Goal: Transaction & Acquisition: Subscribe to service/newsletter

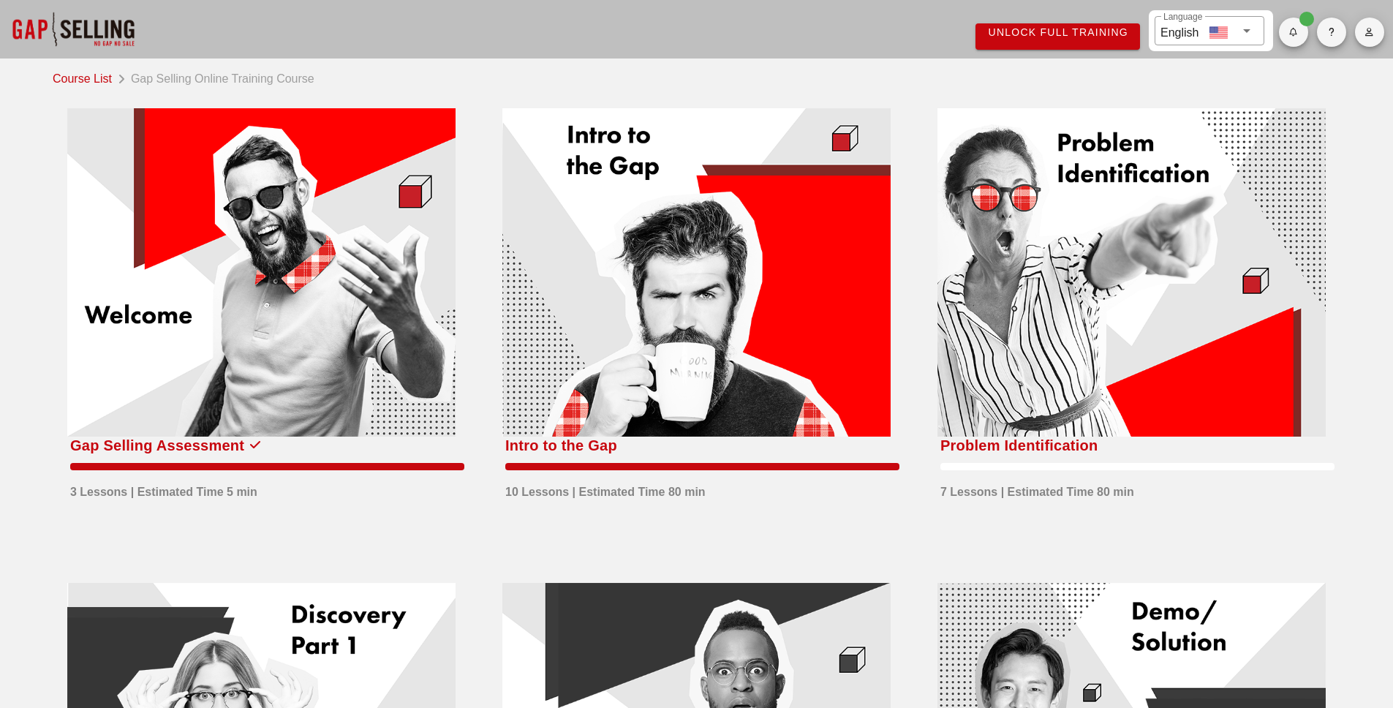
click at [1373, 28] on icon "button" at bounding box center [1370, 32] width 10 height 9
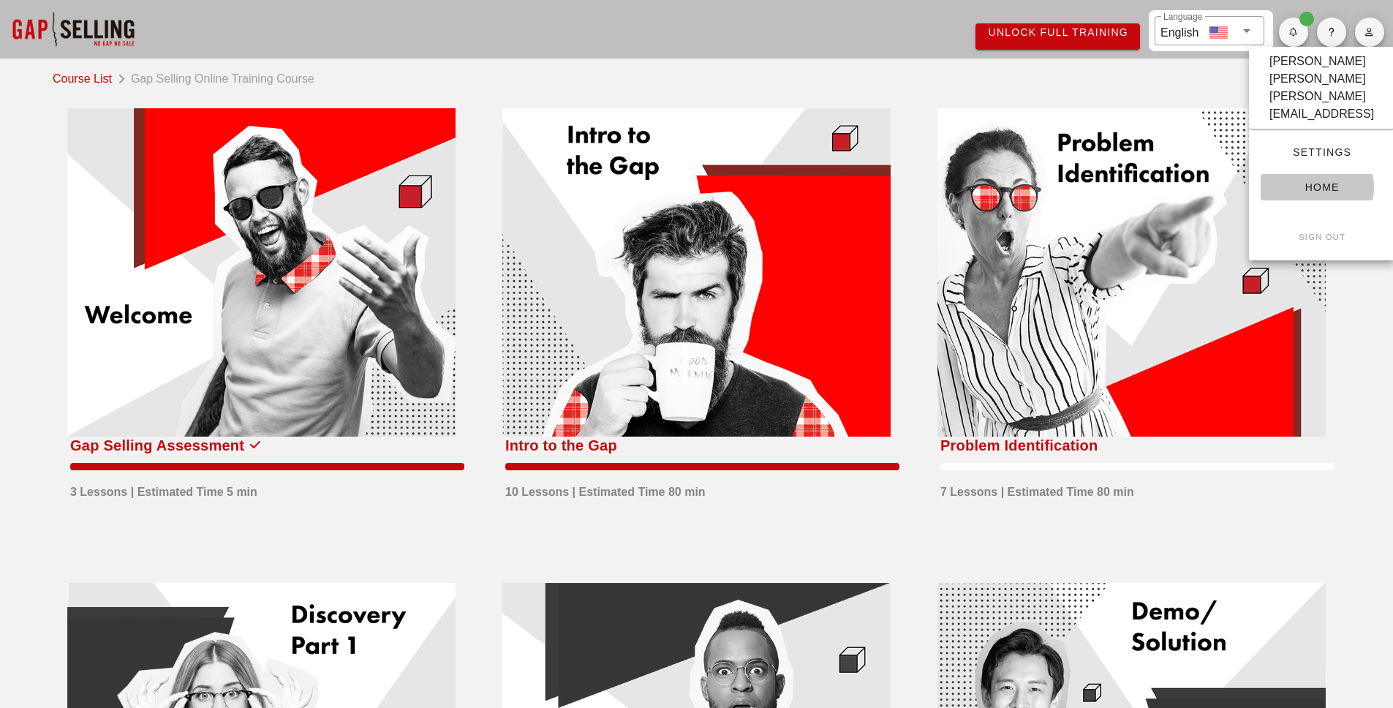
click at [1326, 181] on span "Home" at bounding box center [1322, 187] width 99 height 12
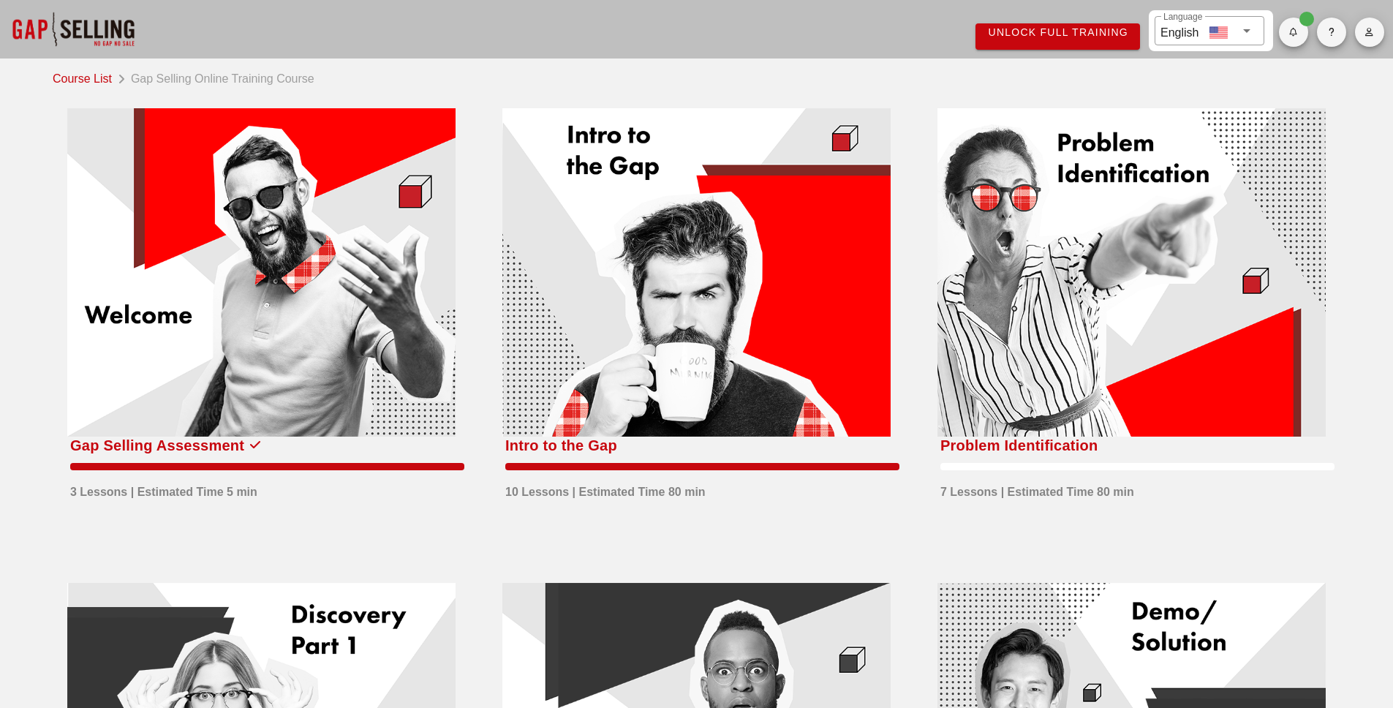
click at [89, 23] on div at bounding box center [73, 29] width 146 height 59
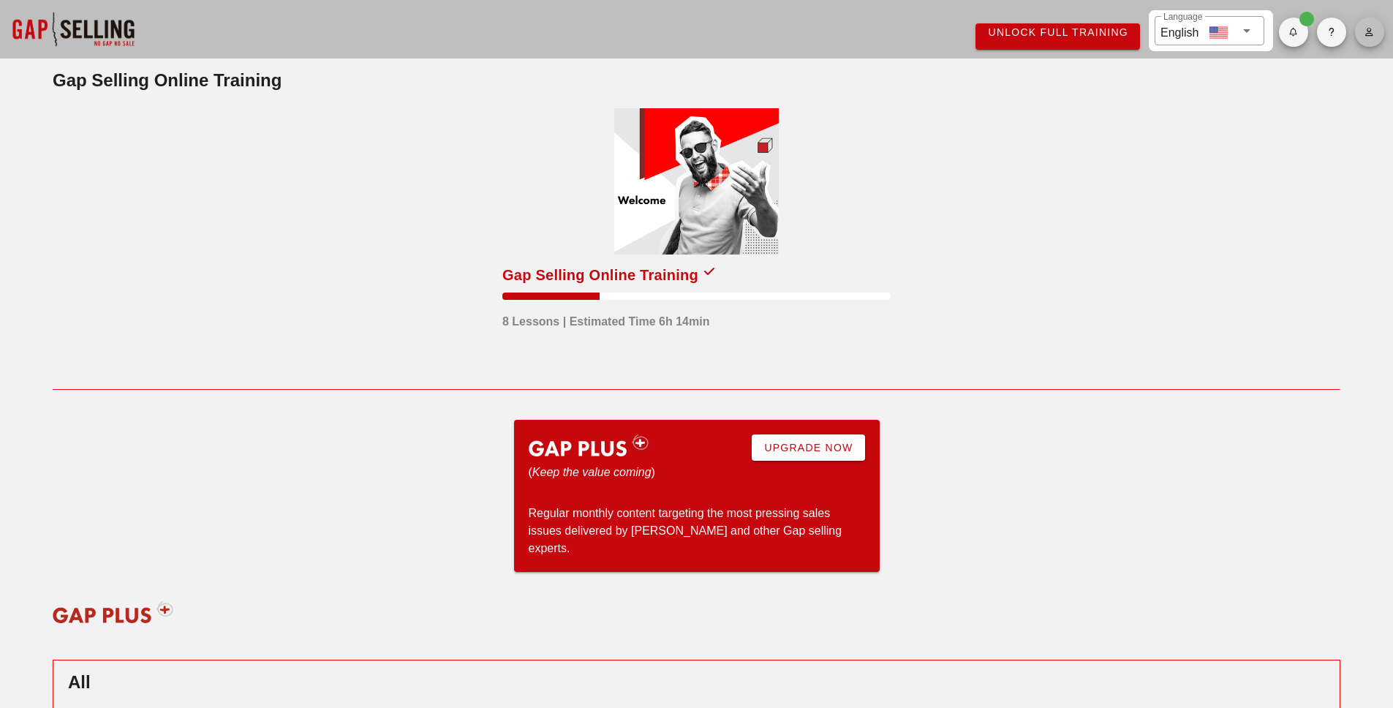
click at [1367, 33] on icon "button" at bounding box center [1370, 32] width 10 height 9
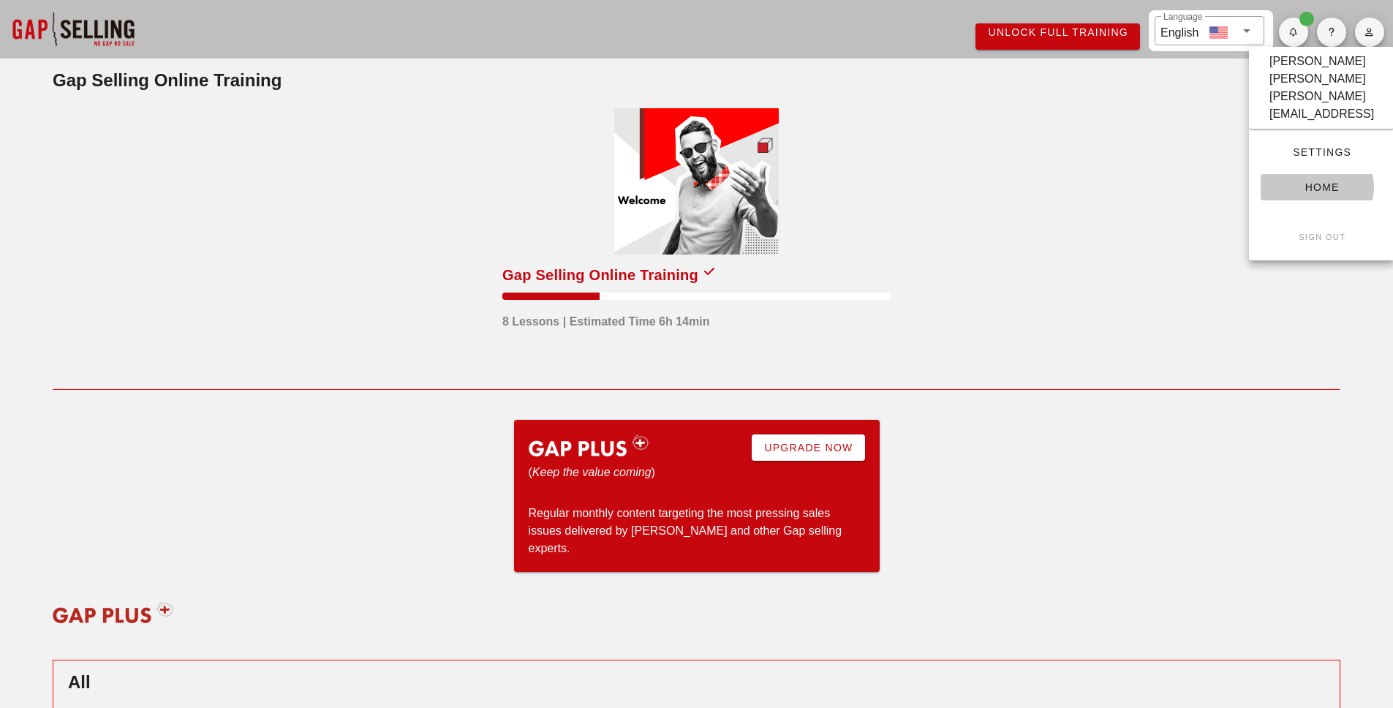
click at [1331, 181] on span "Home" at bounding box center [1322, 187] width 99 height 12
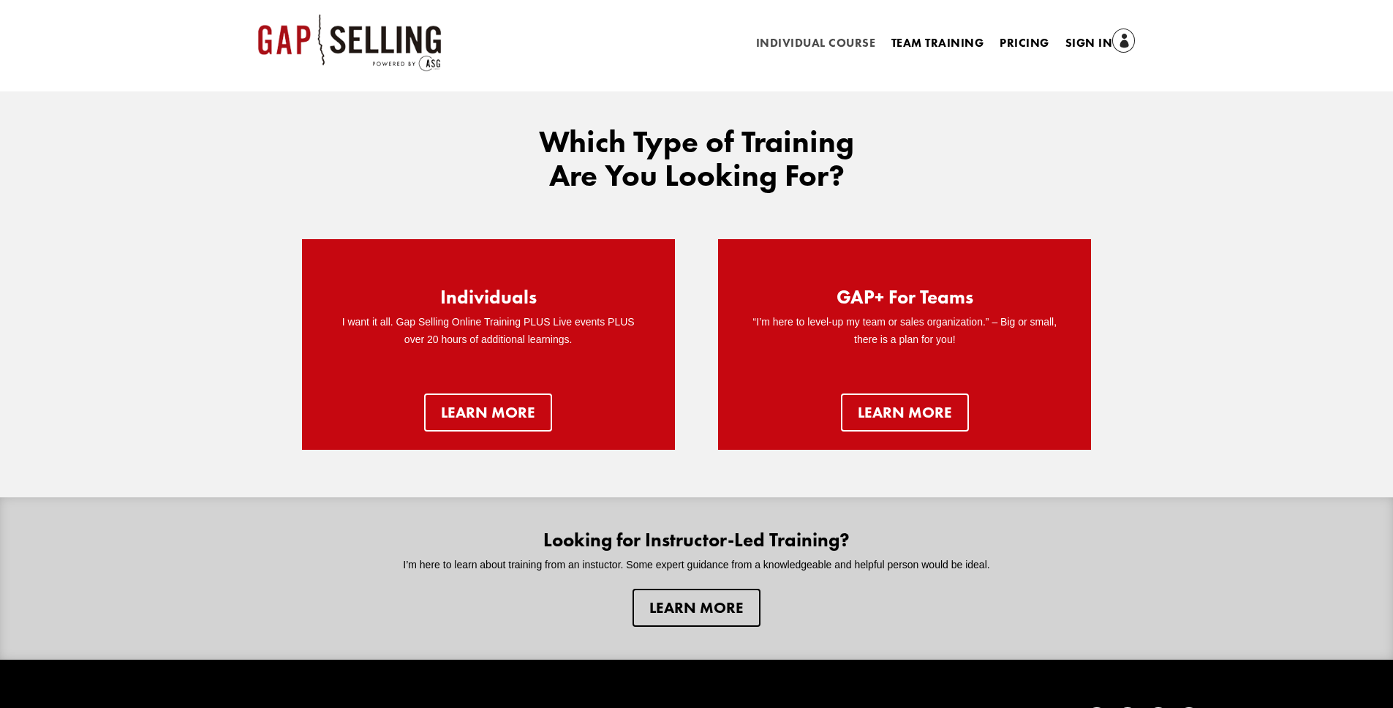
click at [840, 48] on link "Individual Course" at bounding box center [815, 46] width 119 height 16
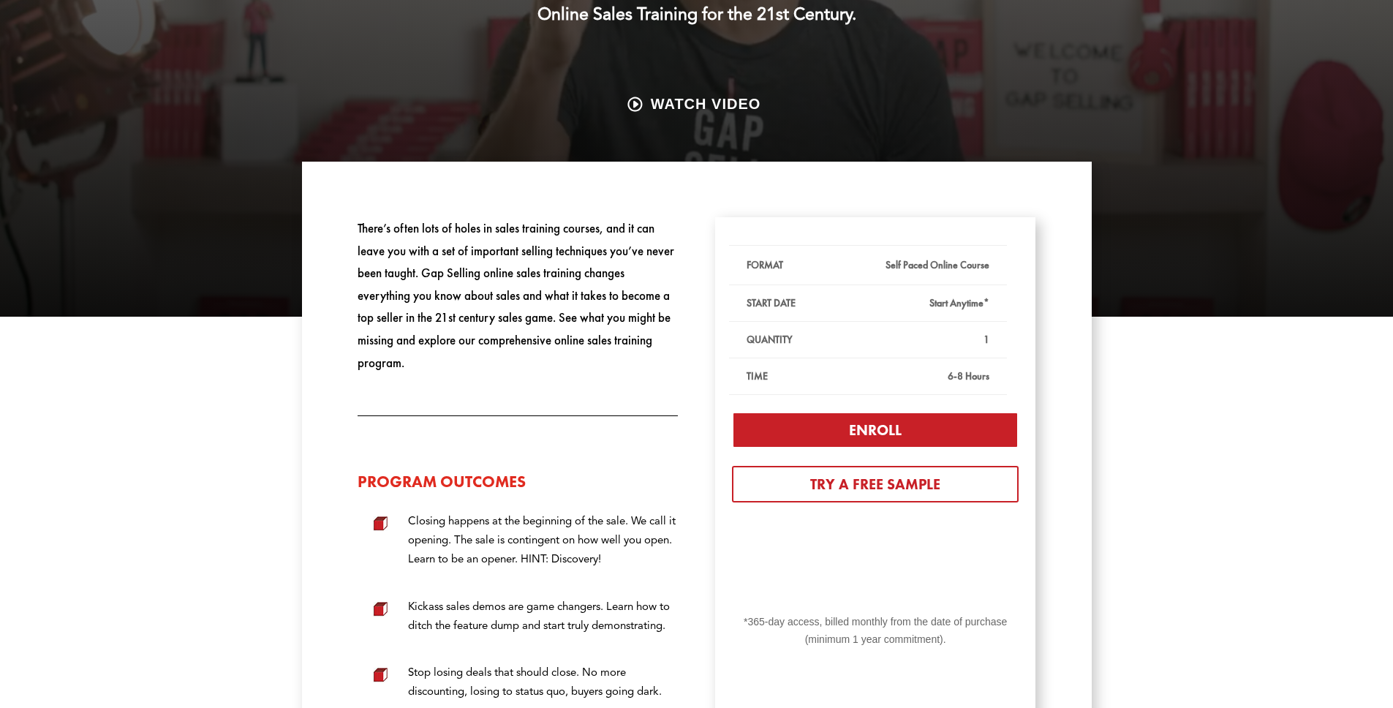
scroll to position [361, 0]
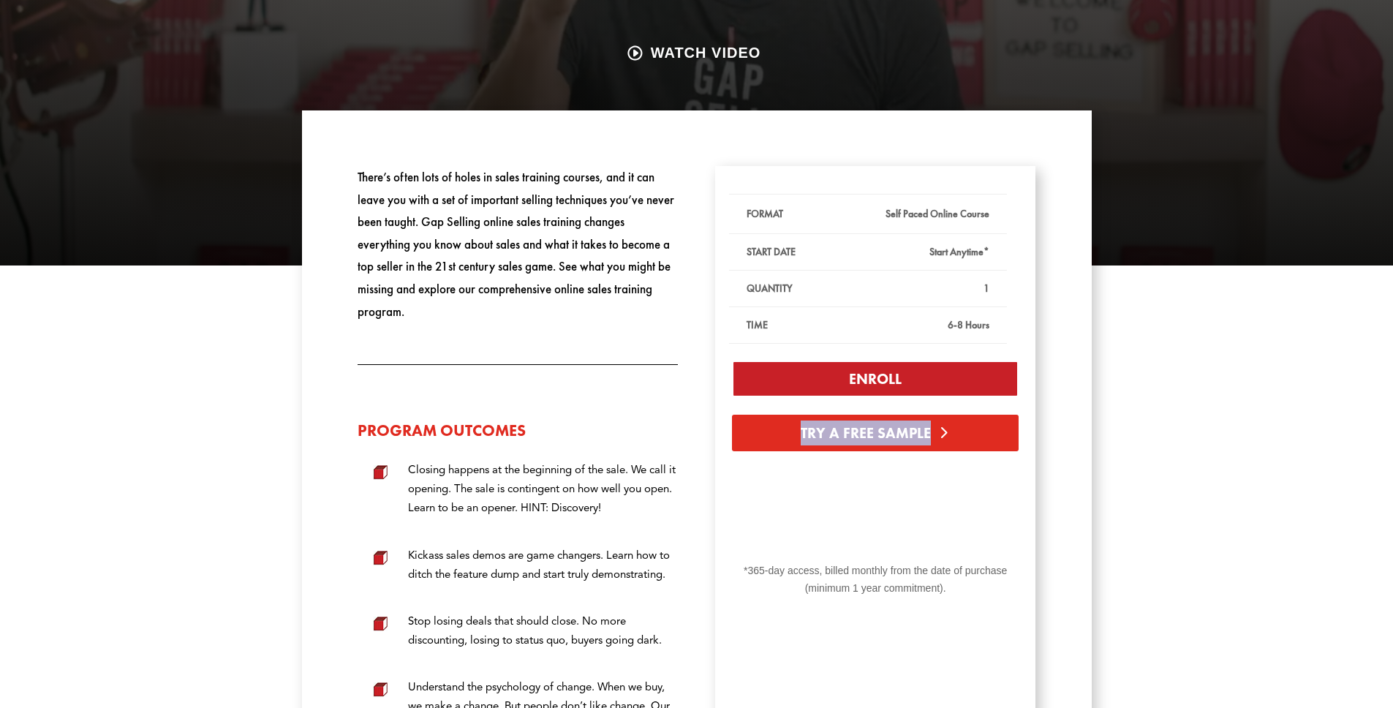
click at [917, 433] on link "Try A Free Sample" at bounding box center [875, 433] width 287 height 37
